Goal: Find specific page/section: Find specific page/section

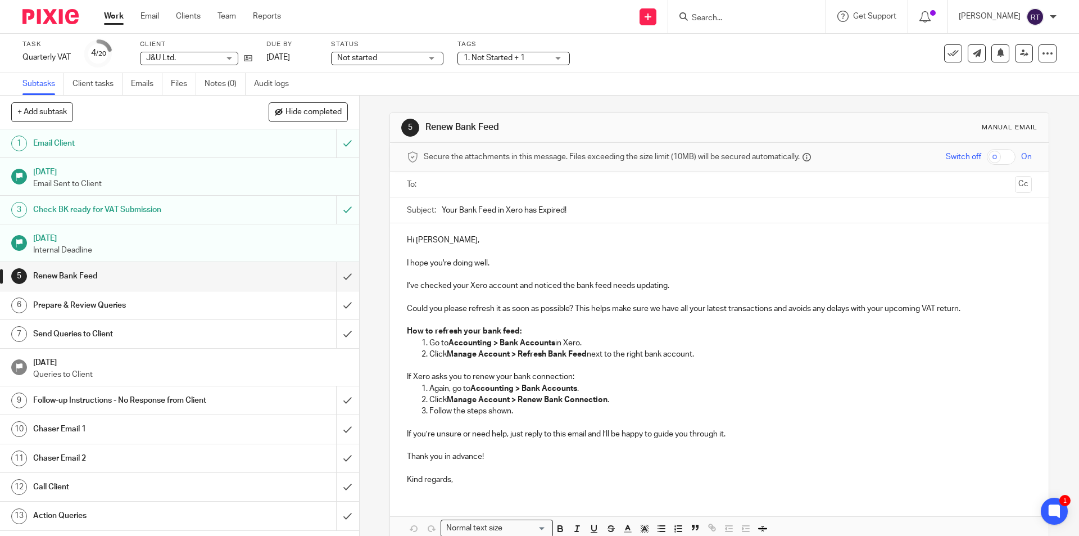
scroll to position [214, 0]
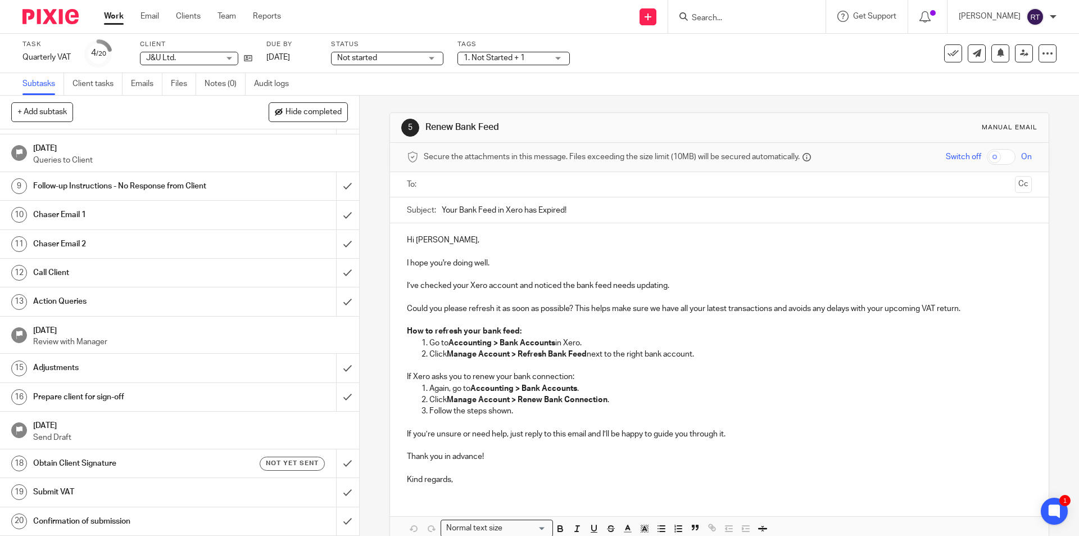
click at [753, 19] on input "Search" at bounding box center [741, 18] width 101 height 10
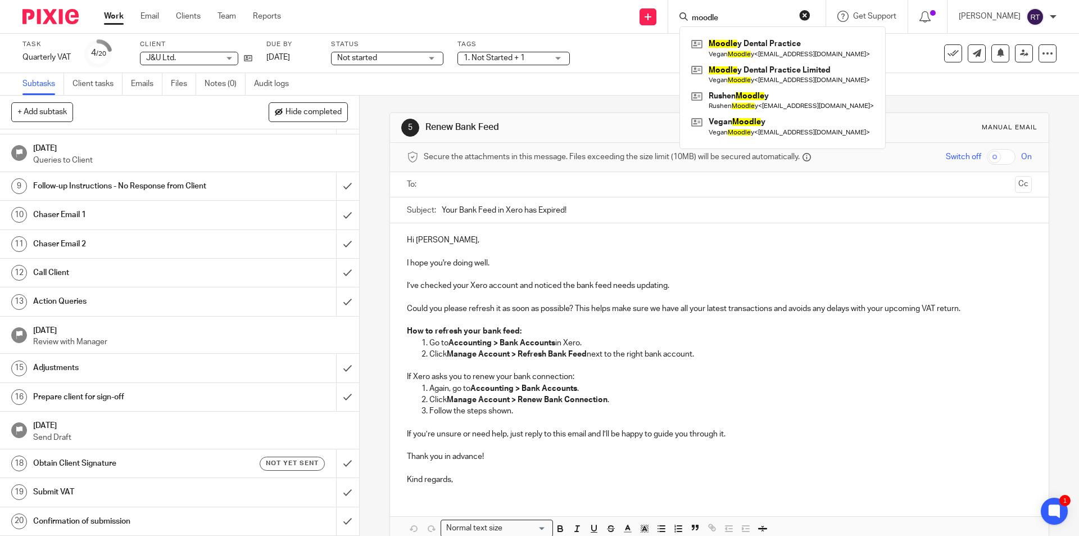
type input "moodle"
click at [718, 46] on link at bounding box center [782, 48] width 188 height 26
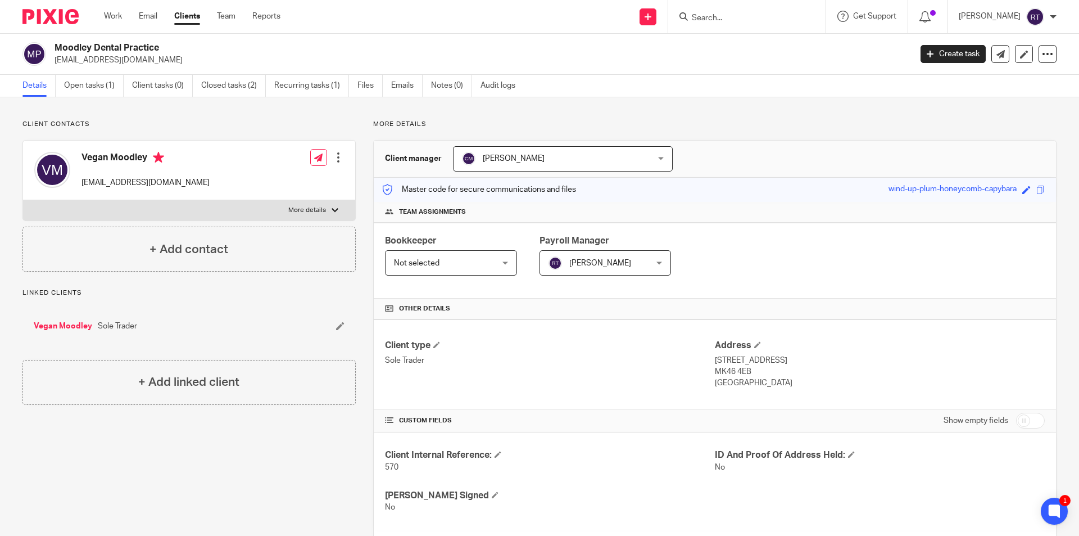
click at [792, 17] on input "Search" at bounding box center [741, 18] width 101 height 10
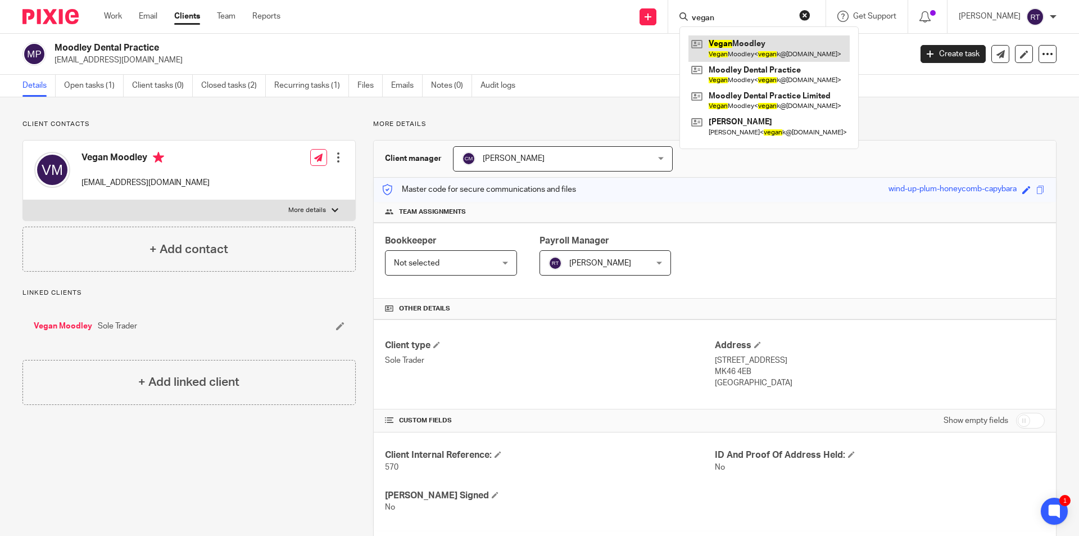
type input "vegan"
click at [812, 42] on link at bounding box center [768, 48] width 161 height 26
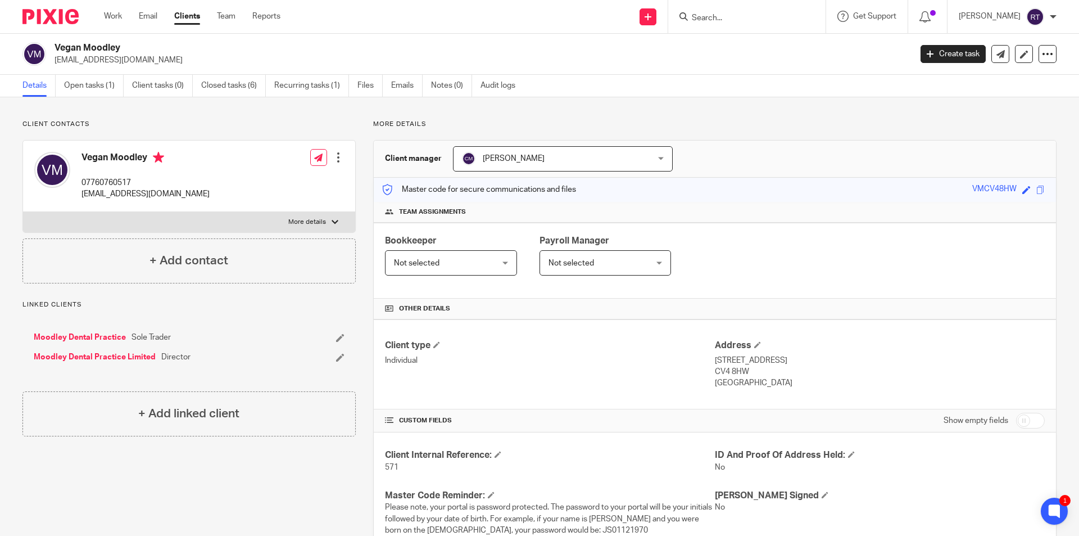
click at [51, 12] on img at bounding box center [50, 16] width 56 height 15
